Goal: Browse casually

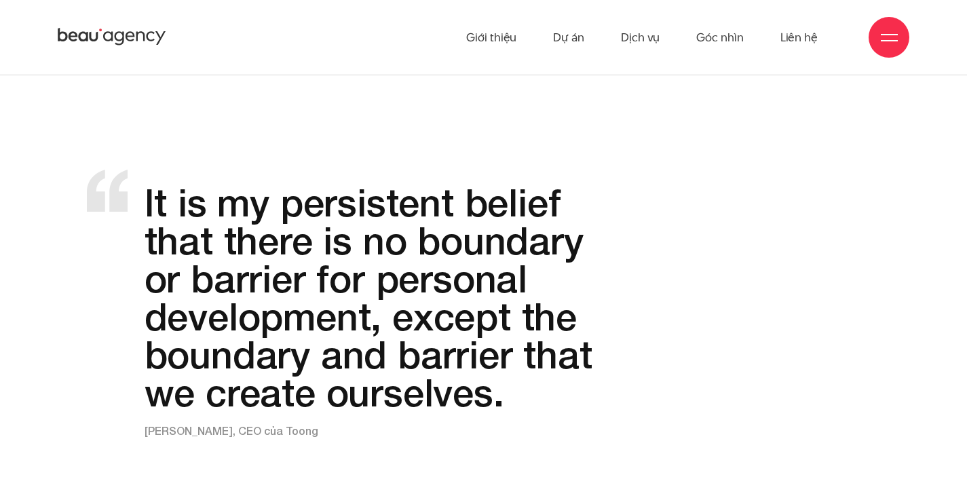
scroll to position [1486, 0]
click at [27, 242] on section "It is my persistent belief that there is no boundary or barrier for personal de…" at bounding box center [483, 319] width 967 height 298
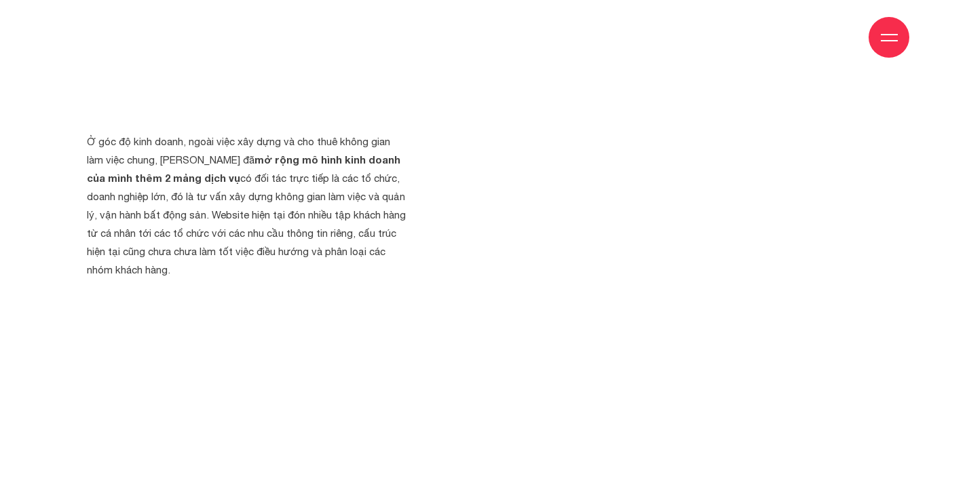
scroll to position [1932, 0]
click at [77, 312] on div "Ở góc độ kinh doanh, ngoài việc xây dựng và cho thuê không gian làm việc chung,…" at bounding box center [246, 398] width 339 height 534
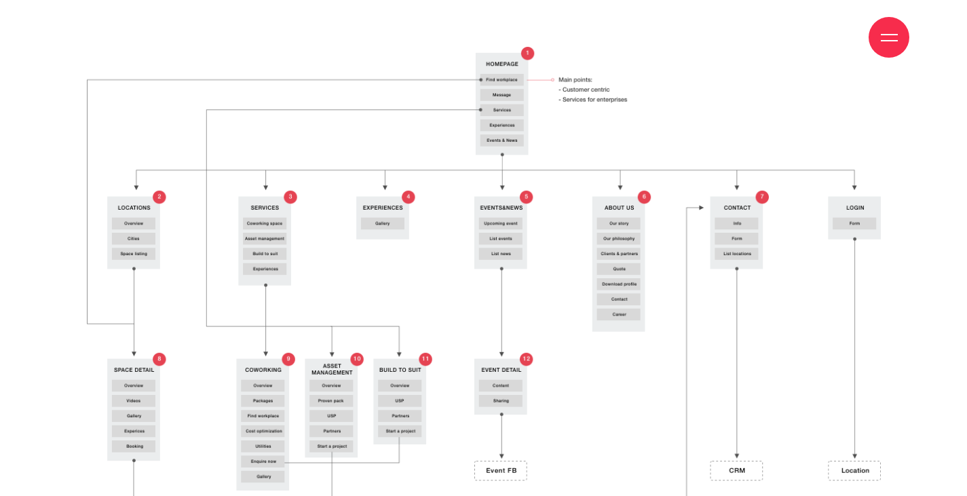
scroll to position [3904, 0]
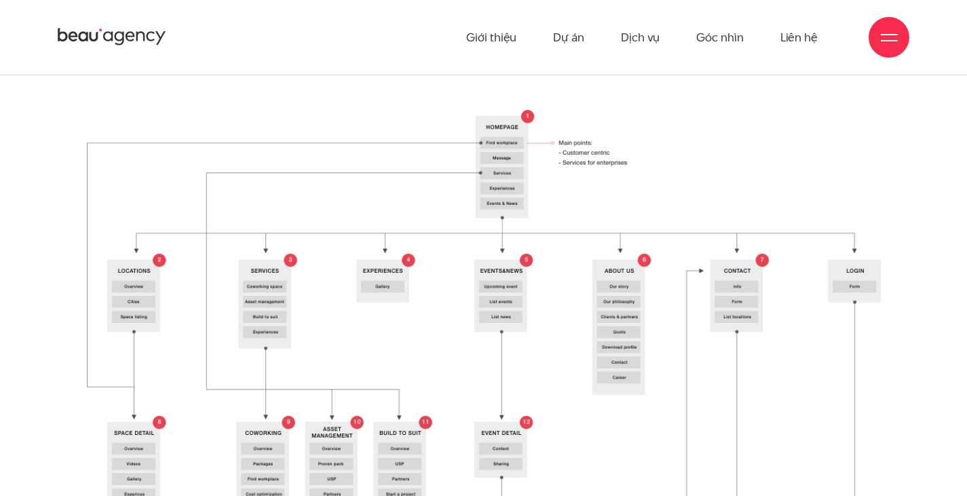
scroll to position [3840, 0]
drag, startPoint x: 244, startPoint y: 312, endPoint x: 565, endPoint y: 221, distance: 333.8
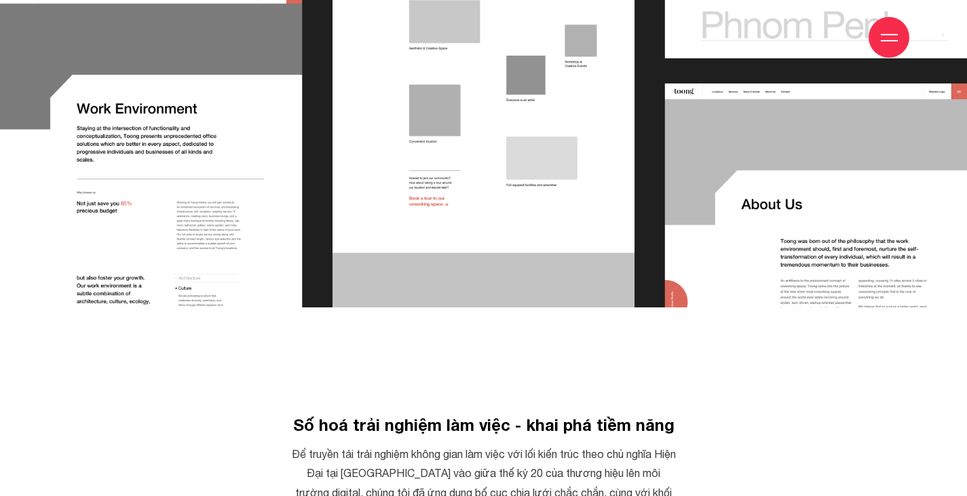
scroll to position [6712, 0]
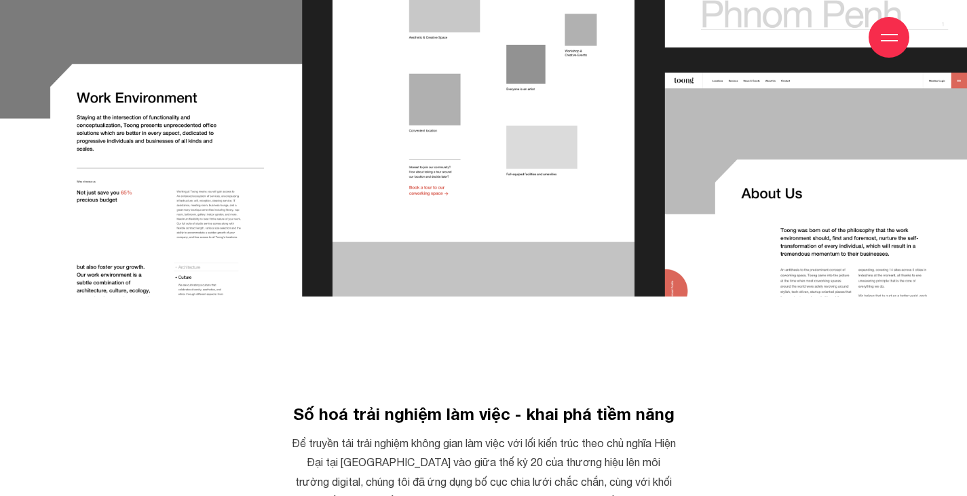
click at [252, 181] on img at bounding box center [483, 20] width 967 height 554
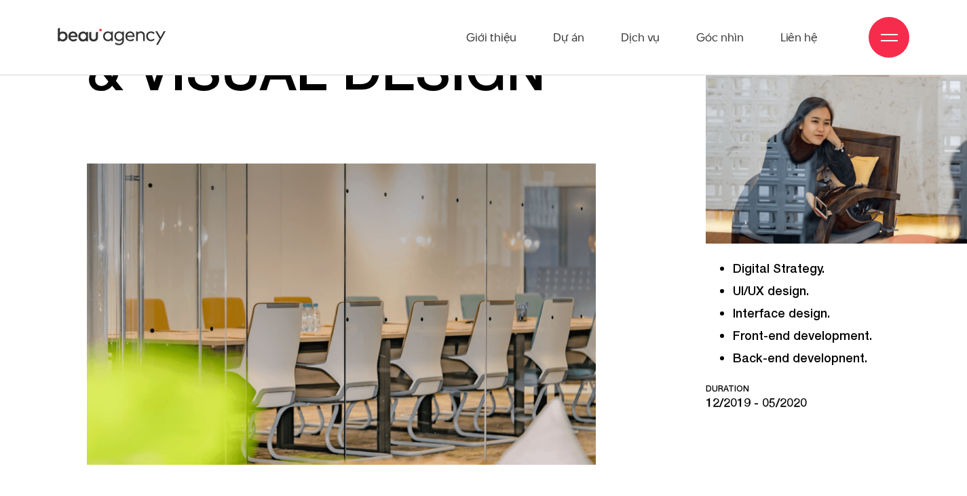
scroll to position [282, 0]
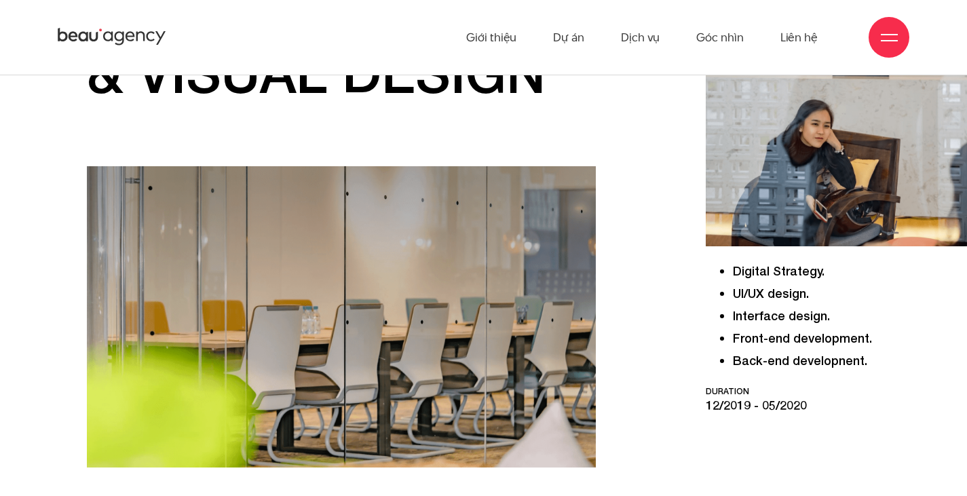
click at [923, 381] on div "Digital Strategy. UI/UX design. Interface design. Front-end development. Back-e…" at bounding box center [836, 160] width 261 height 531
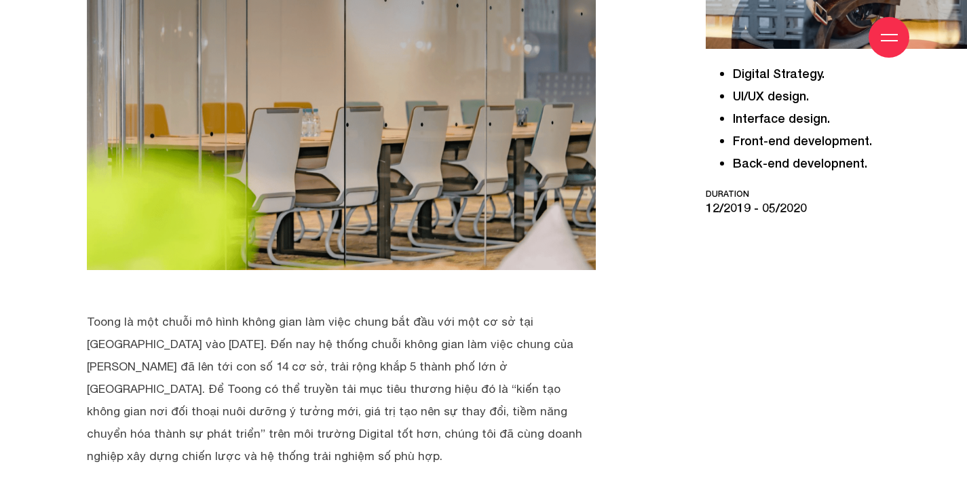
scroll to position [480, 0]
